Goal: Navigation & Orientation: Find specific page/section

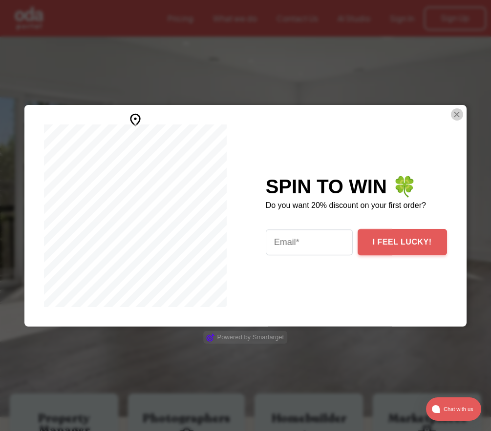
click at [459, 116] on img "Close Smartarget Popup" at bounding box center [456, 114] width 10 height 12
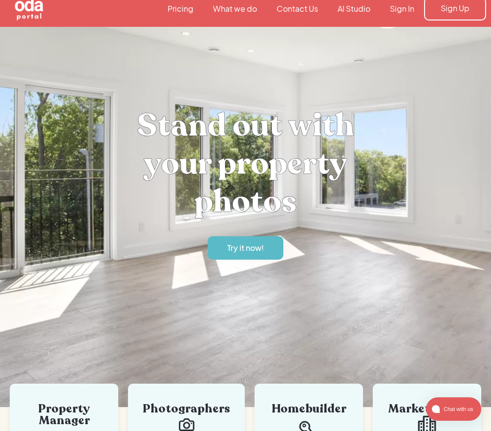
scroll to position [20, 0]
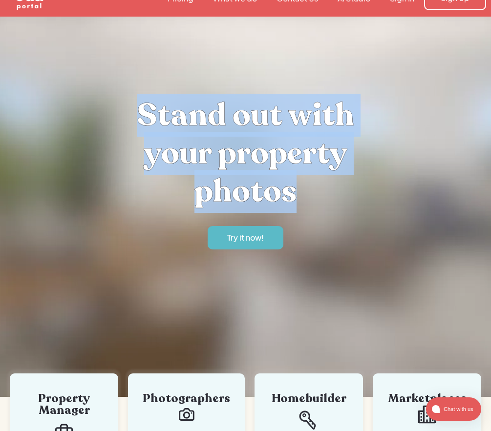
drag, startPoint x: 133, startPoint y: 109, endPoint x: 335, endPoint y: 189, distance: 218.0
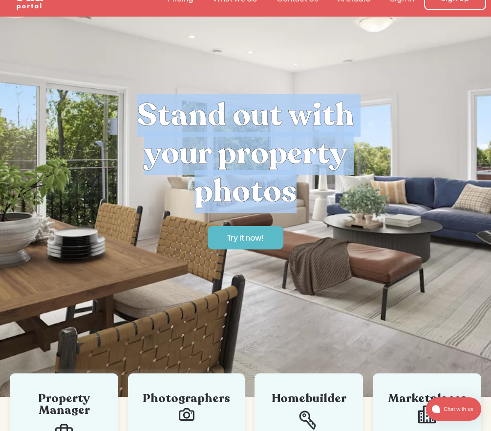
click at [335, 189] on h1 "Stand out with your property photos" at bounding box center [245, 153] width 293 height 114
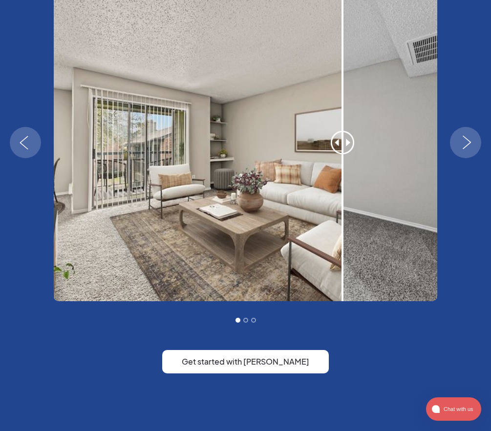
scroll to position [837, 0]
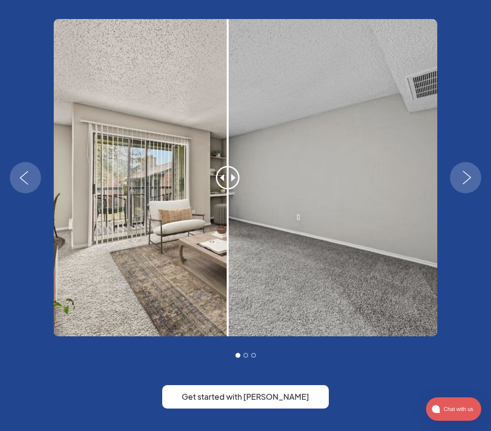
drag, startPoint x: 344, startPoint y: 184, endPoint x: 264, endPoint y: 189, distance: 80.2
click at [228, 184] on div "1 of 3" at bounding box center [228, 177] width 98 height 317
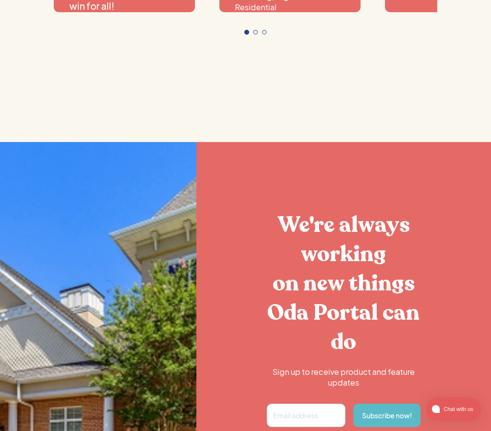
scroll to position [1922, 0]
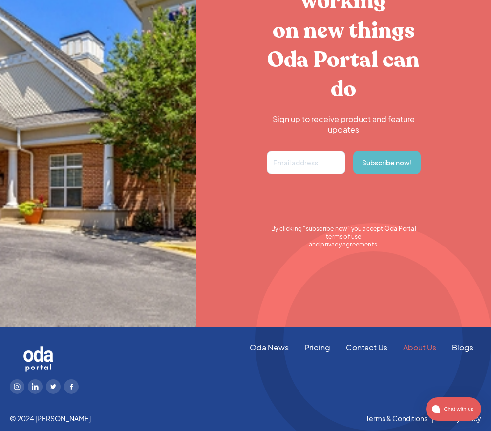
click at [409, 349] on link "About Us" at bounding box center [419, 347] width 49 height 11
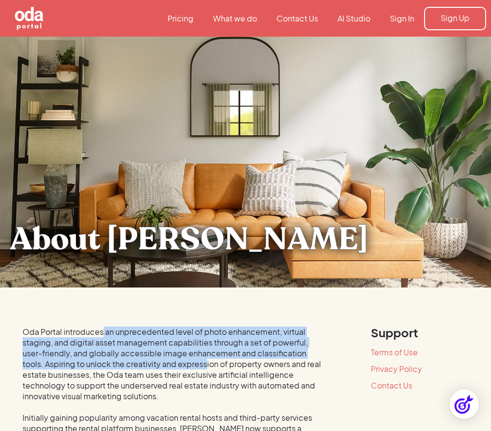
drag, startPoint x: 106, startPoint y: 335, endPoint x: 209, endPoint y: 367, distance: 107.8
click at [209, 367] on div "Oda Portal introduces an unprecedented level of photo enhancement, virtual stag…" at bounding box center [174, 386] width 305 height 118
click at [210, 366] on div "Oda Portal introduces an unprecedented level of photo enhancement, virtual stag…" at bounding box center [174, 386] width 305 height 118
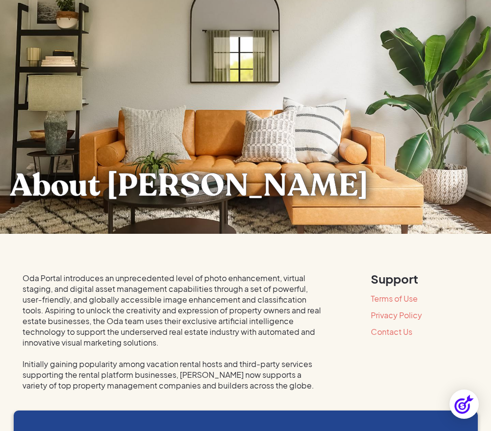
scroll to position [57, 0]
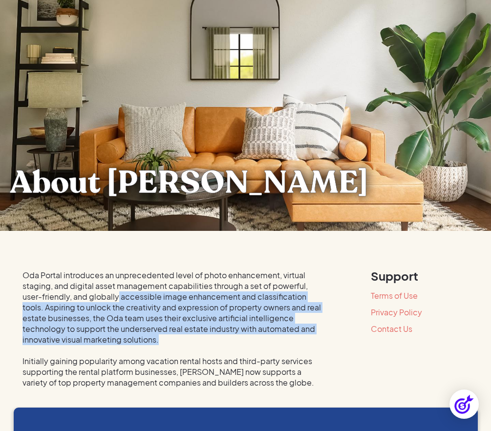
drag, startPoint x: 120, startPoint y: 292, endPoint x: 244, endPoint y: 335, distance: 130.6
click at [244, 335] on div "Oda Portal introduces an unprecedented level of photo enhancement, virtual stag…" at bounding box center [174, 329] width 305 height 118
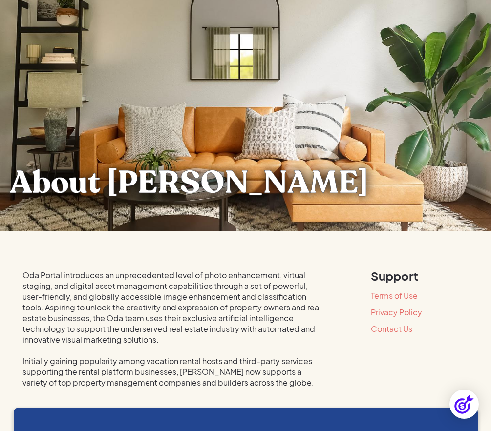
click at [211, 318] on div "Oda Portal introduces an unprecedented level of photo enhancement, virtual stag…" at bounding box center [174, 329] width 305 height 118
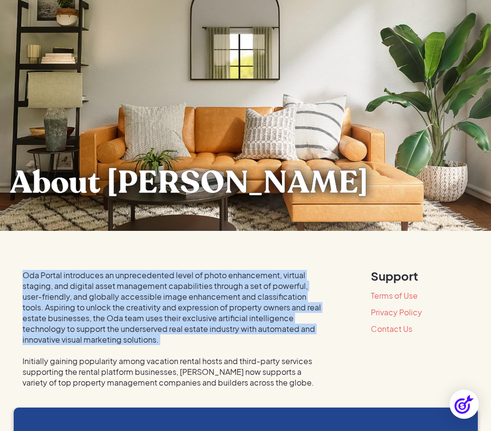
click at [211, 318] on div "Oda Portal introduces an unprecedented level of photo enhancement, virtual stag…" at bounding box center [174, 329] width 305 height 118
click at [231, 353] on div "Oda Portal introduces an unprecedented level of photo enhancement, virtual stag…" at bounding box center [174, 329] width 305 height 118
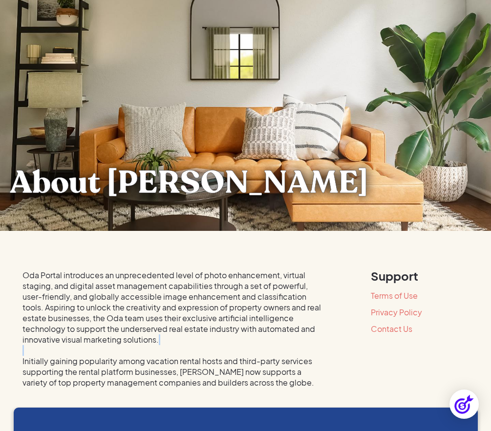
click at [231, 353] on div "Oda Portal introduces an unprecedented level of photo enhancement, virtual stag…" at bounding box center [174, 329] width 305 height 118
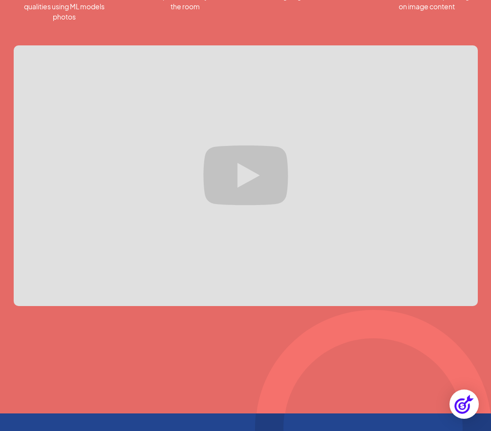
scroll to position [1006, 0]
